Goal: Task Accomplishment & Management: Manage account settings

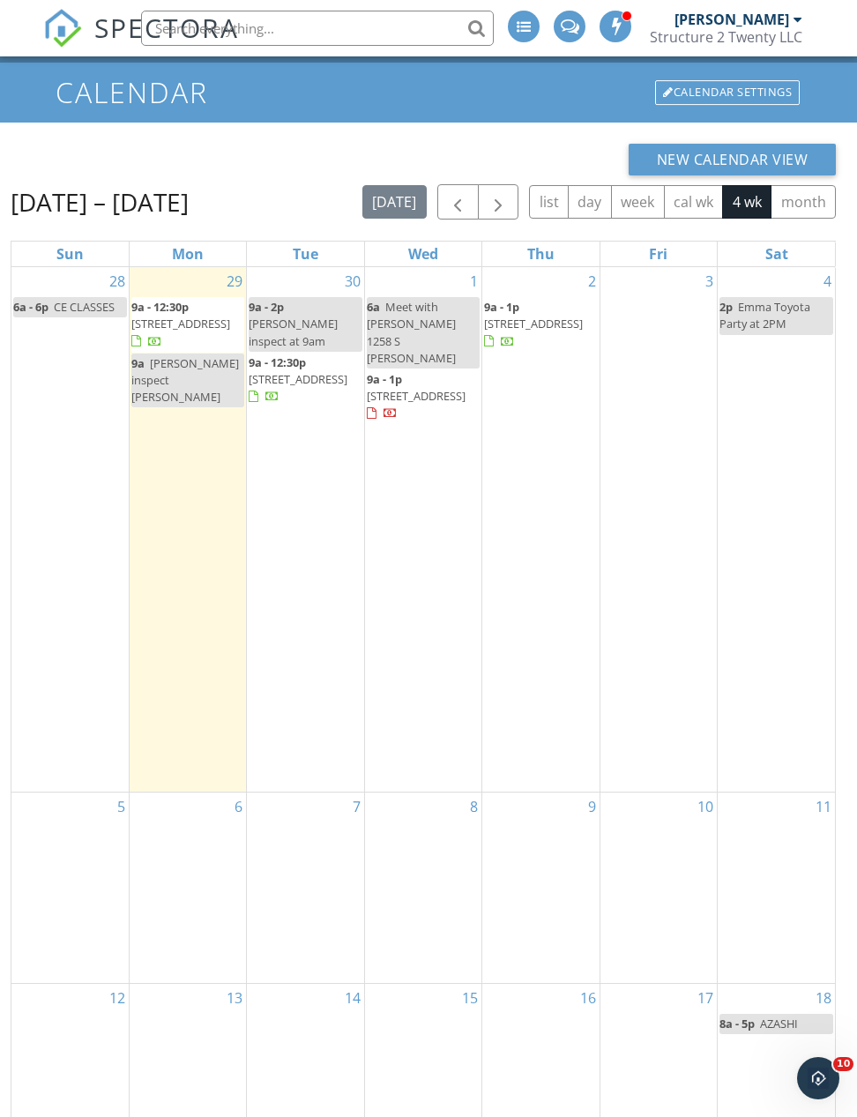
click at [636, 500] on div "3" at bounding box center [658, 529] width 116 height 525
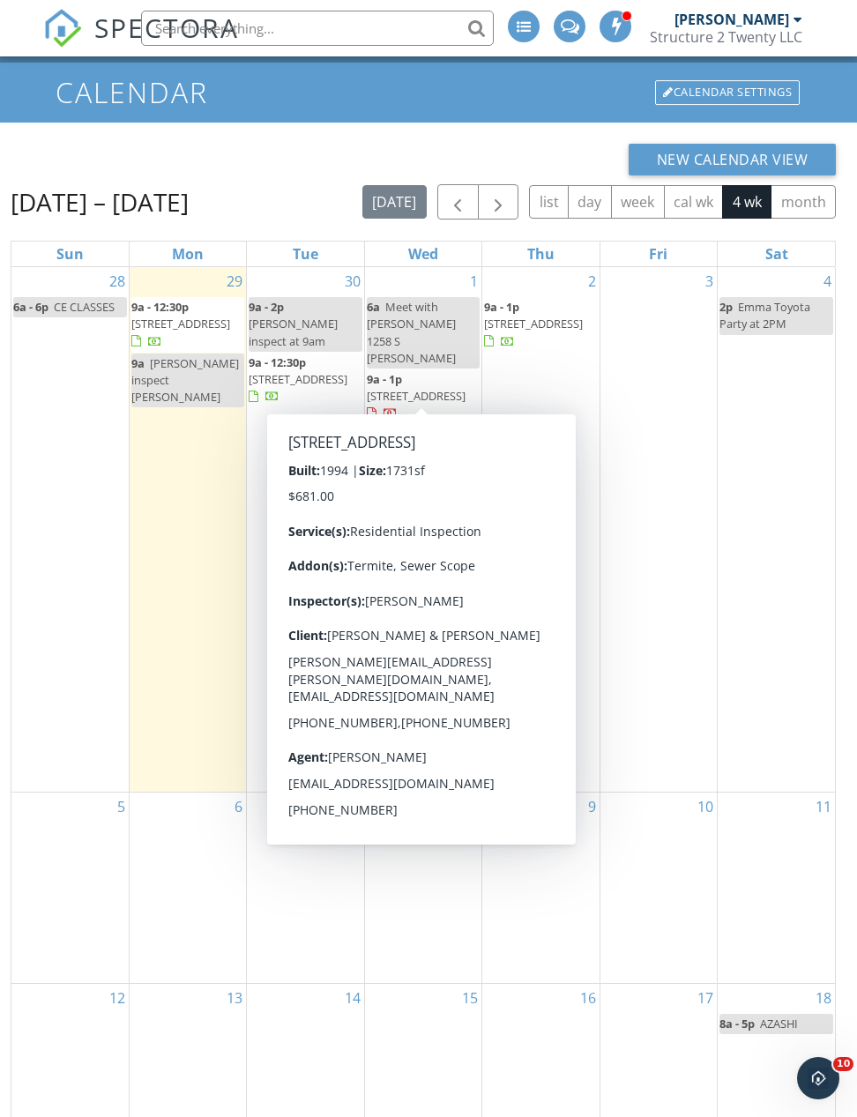
click at [427, 388] on span "[STREET_ADDRESS]" at bounding box center [416, 396] width 99 height 16
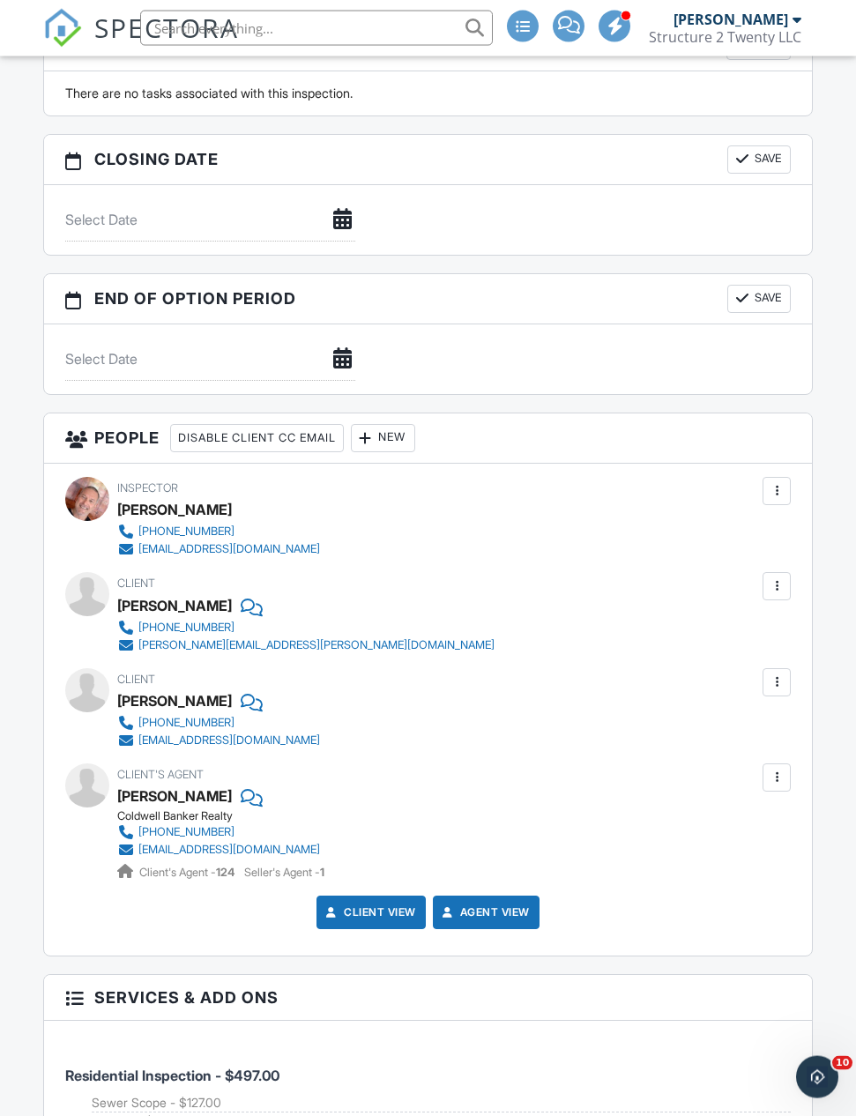
scroll to position [1760, 0]
click at [786, 599] on div at bounding box center [777, 585] width 28 height 28
click at [774, 594] on div at bounding box center [777, 586] width 18 height 18
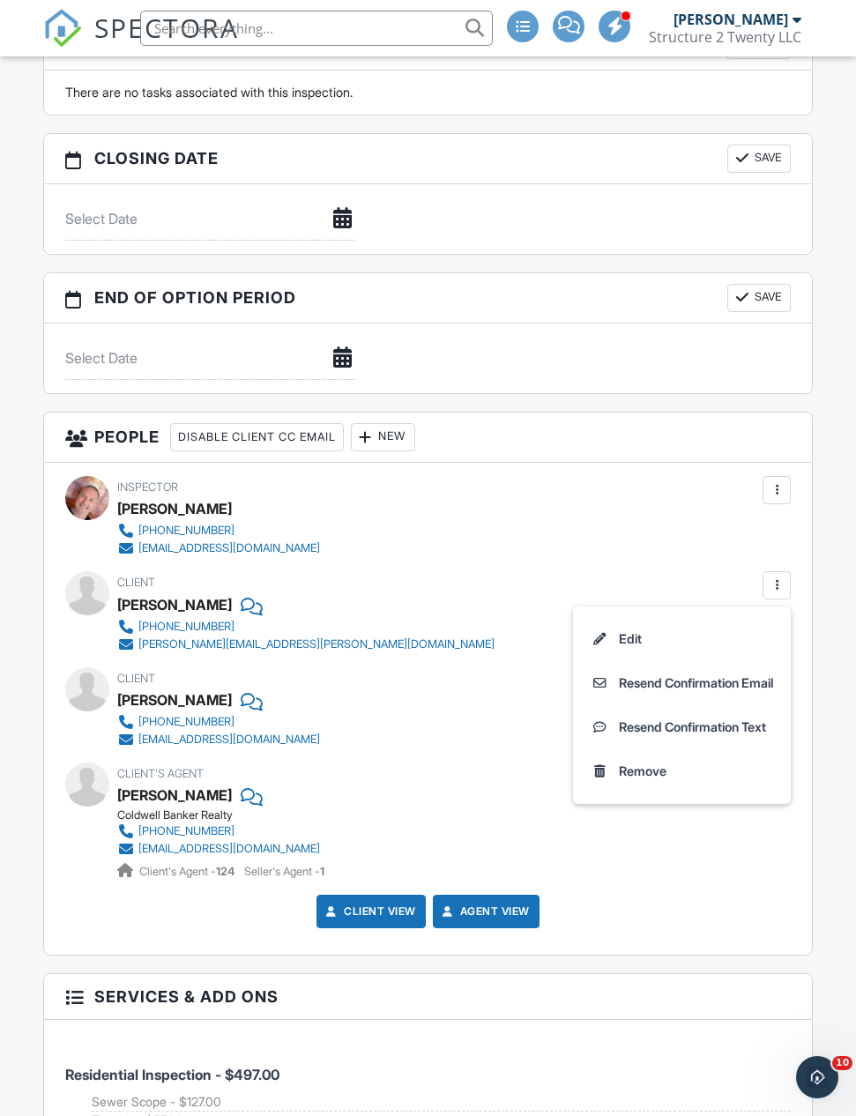
click at [717, 689] on li "Resend Confirmation Email" at bounding box center [682, 683] width 197 height 44
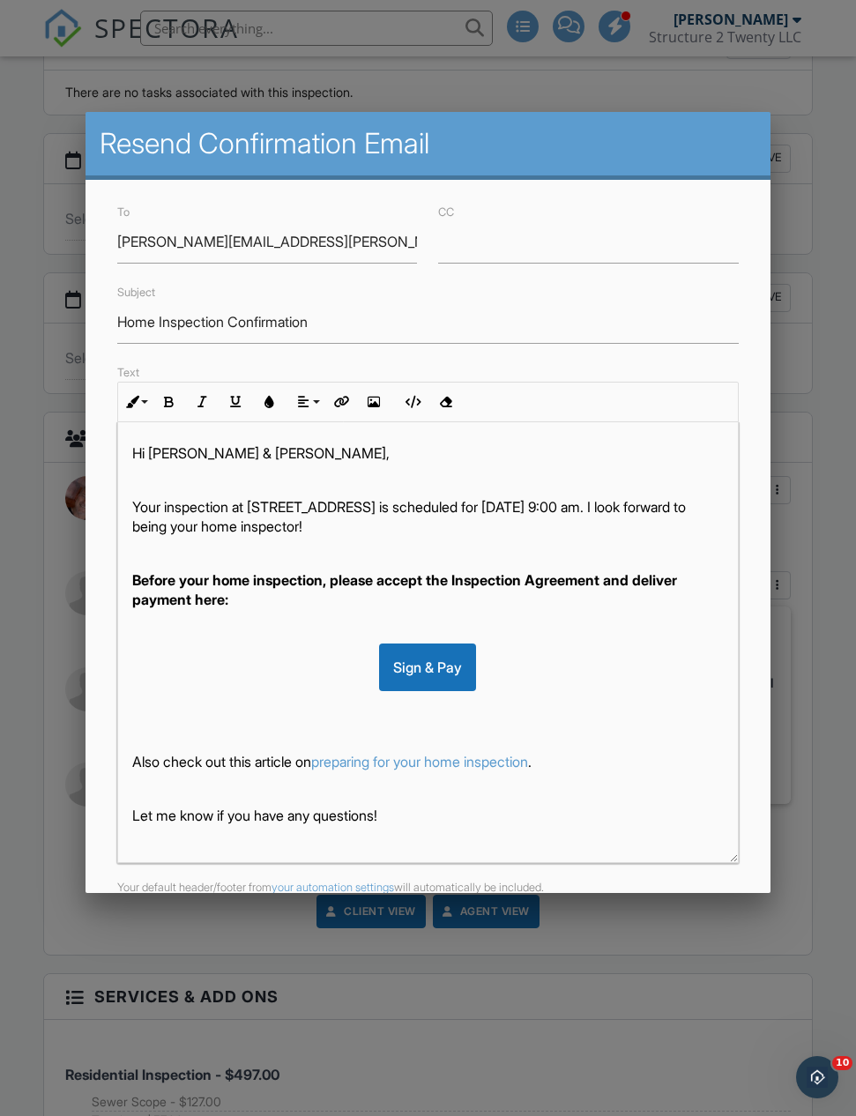
click at [797, 510] on div at bounding box center [428, 610] width 856 height 1396
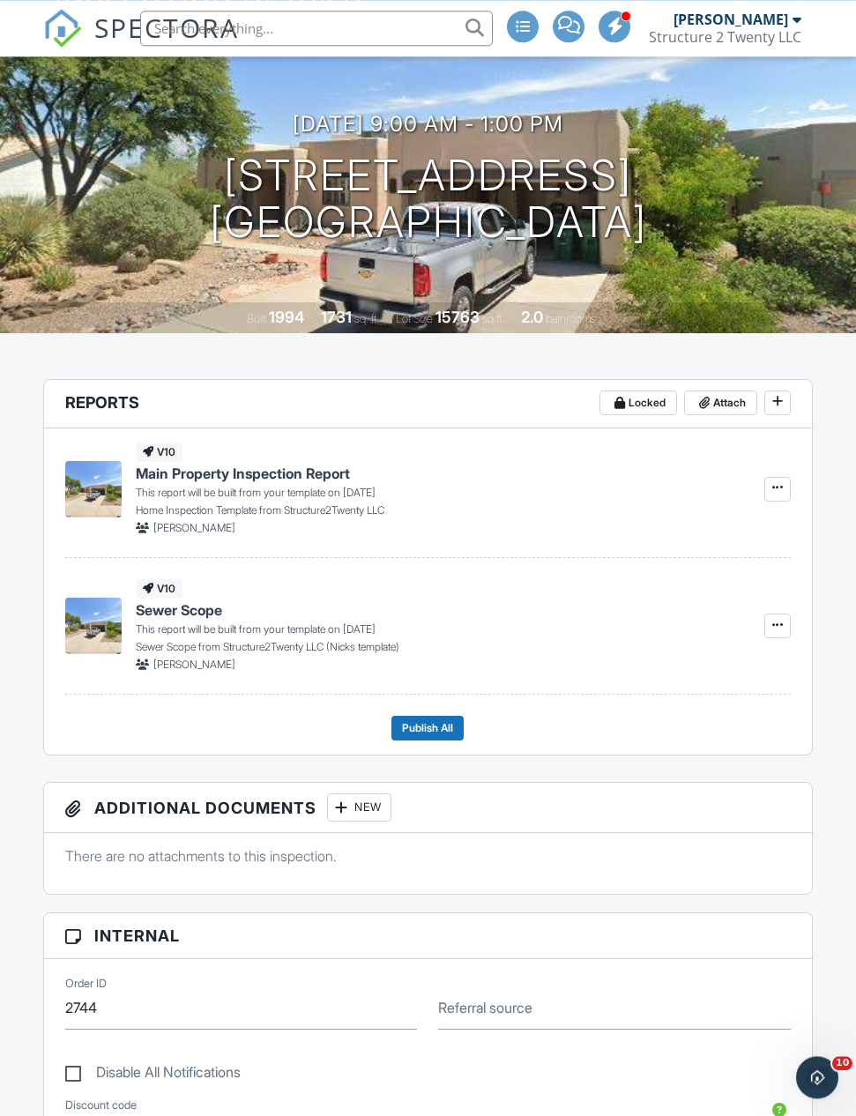
scroll to position [0, 0]
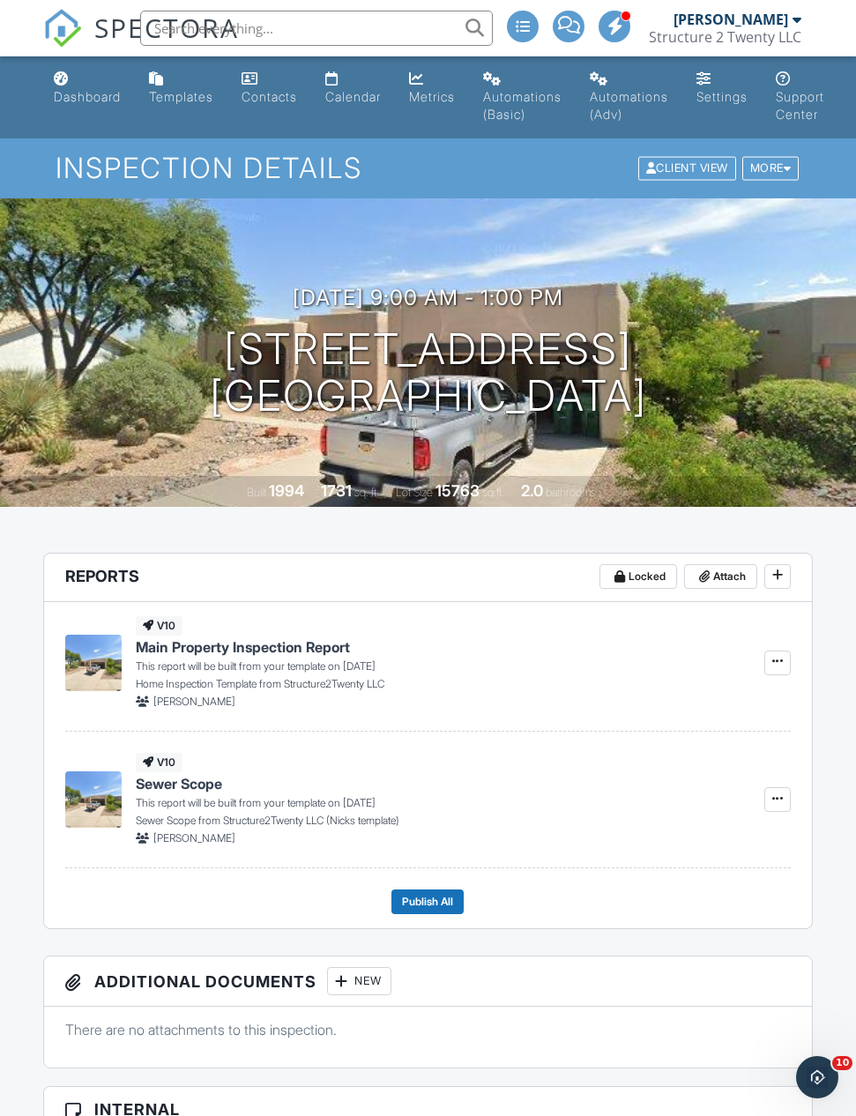
click at [361, 100] on div "Calendar" at bounding box center [353, 96] width 56 height 15
